Goal: Information Seeking & Learning: Learn about a topic

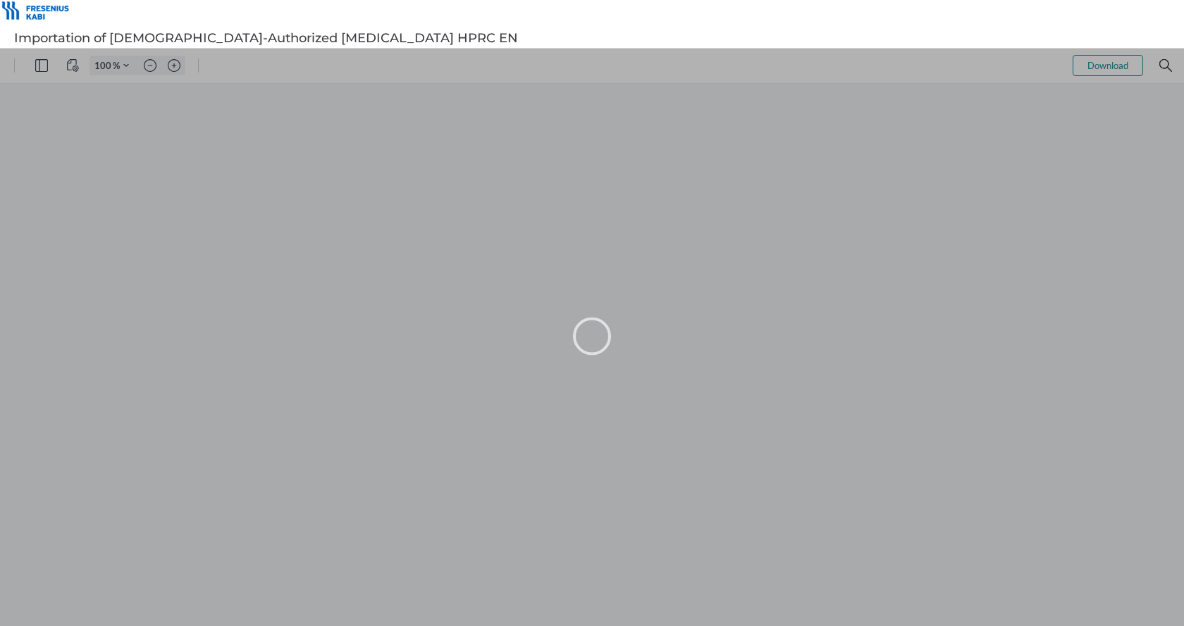
type input "97"
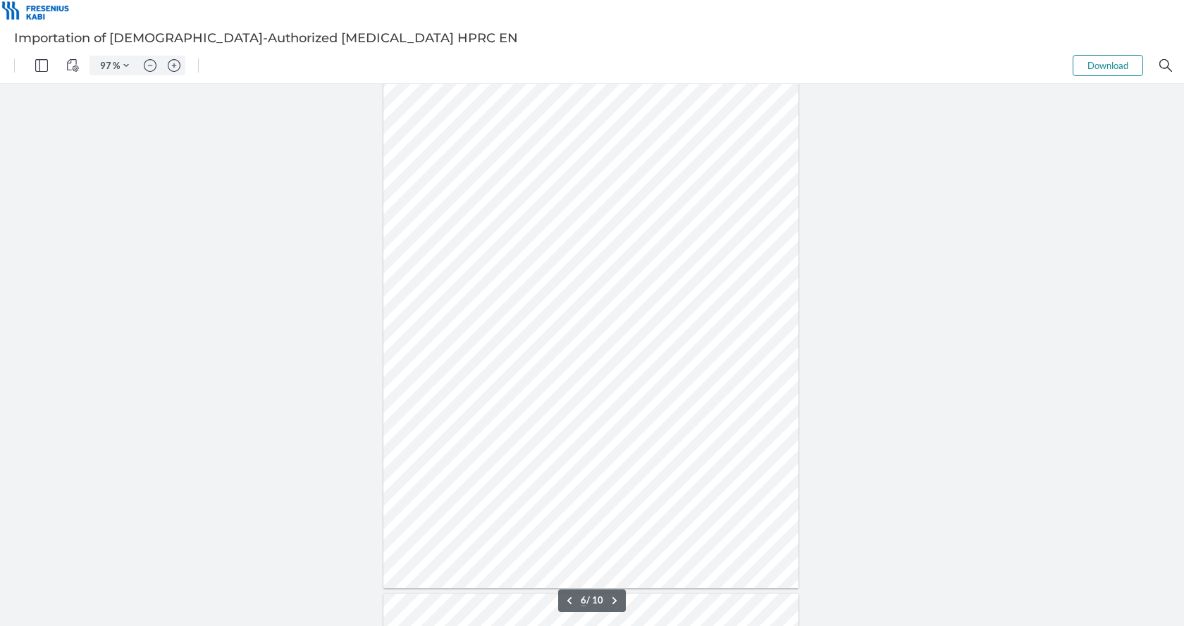
scroll to position [2819, 0]
type input "9"
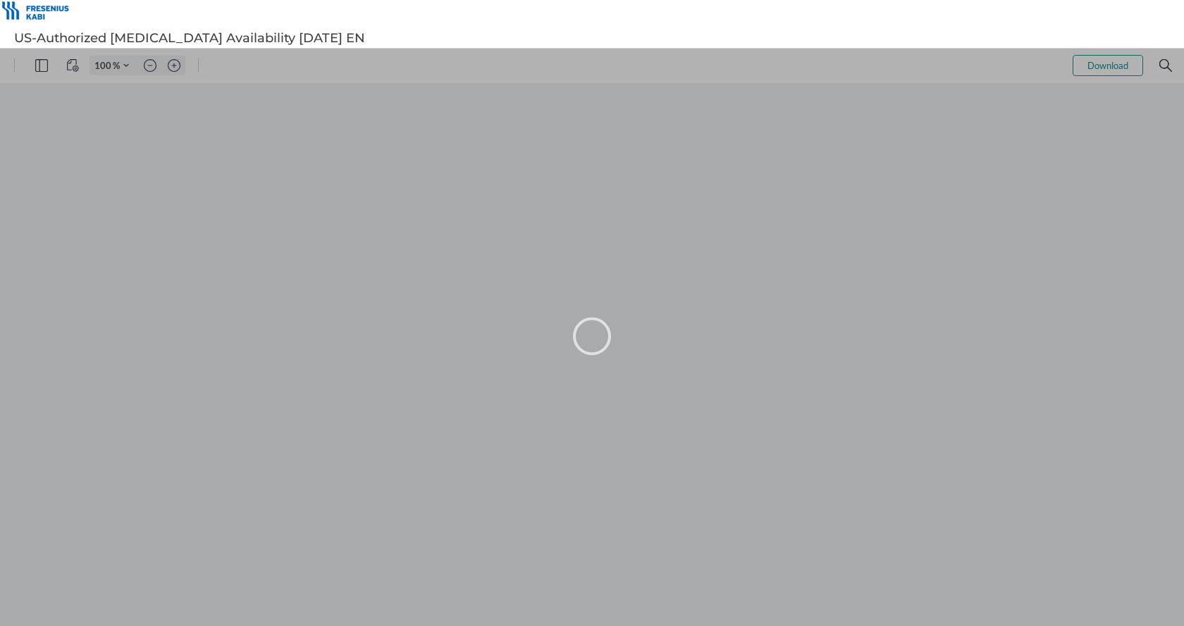
type input "97"
